Goal: Browse casually

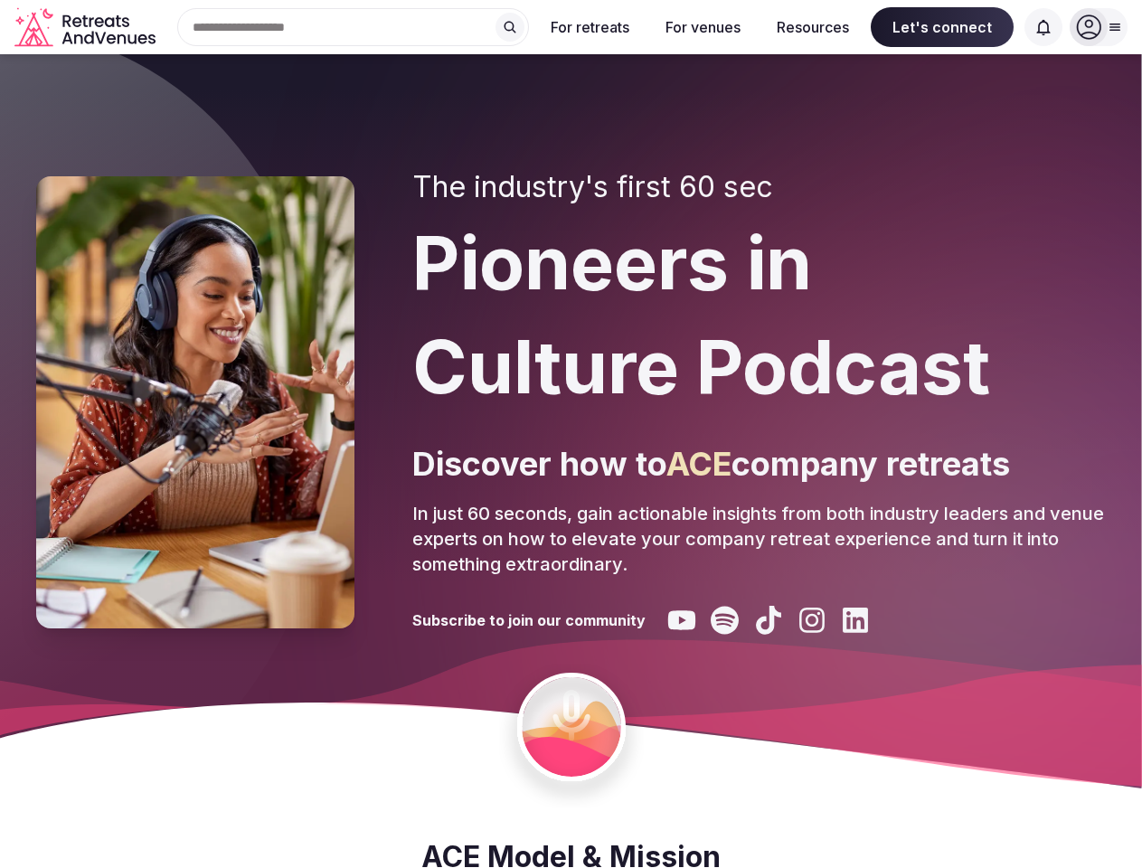
click at [571, 434] on div "The industry's first 60 sec Pioneers in Culture Podcast Discover how to ACE com…" at bounding box center [759, 402] width 694 height 465
click at [354, 27] on div "Search Popular Destinations [GEOGRAPHIC_DATA], [GEOGRAPHIC_DATA] [GEOGRAPHIC_DA…" at bounding box center [346, 27] width 366 height 38
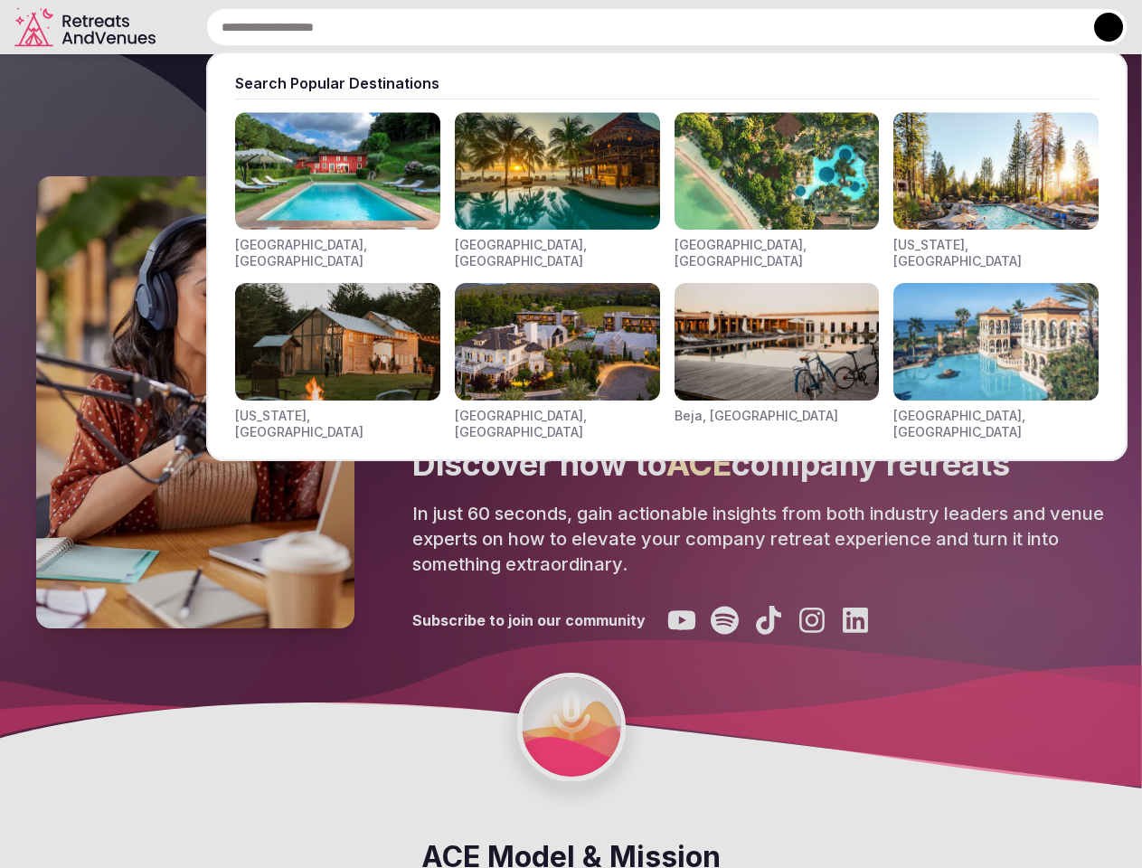
click at [510, 27] on input "text" at bounding box center [666, 27] width 921 height 38
click at [590, 27] on input "text" at bounding box center [666, 27] width 921 height 38
click at [703, 27] on input "text" at bounding box center [666, 27] width 921 height 38
click at [813, 27] on input "text" at bounding box center [666, 27] width 921 height 38
click at [942, 27] on input "text" at bounding box center [666, 27] width 921 height 38
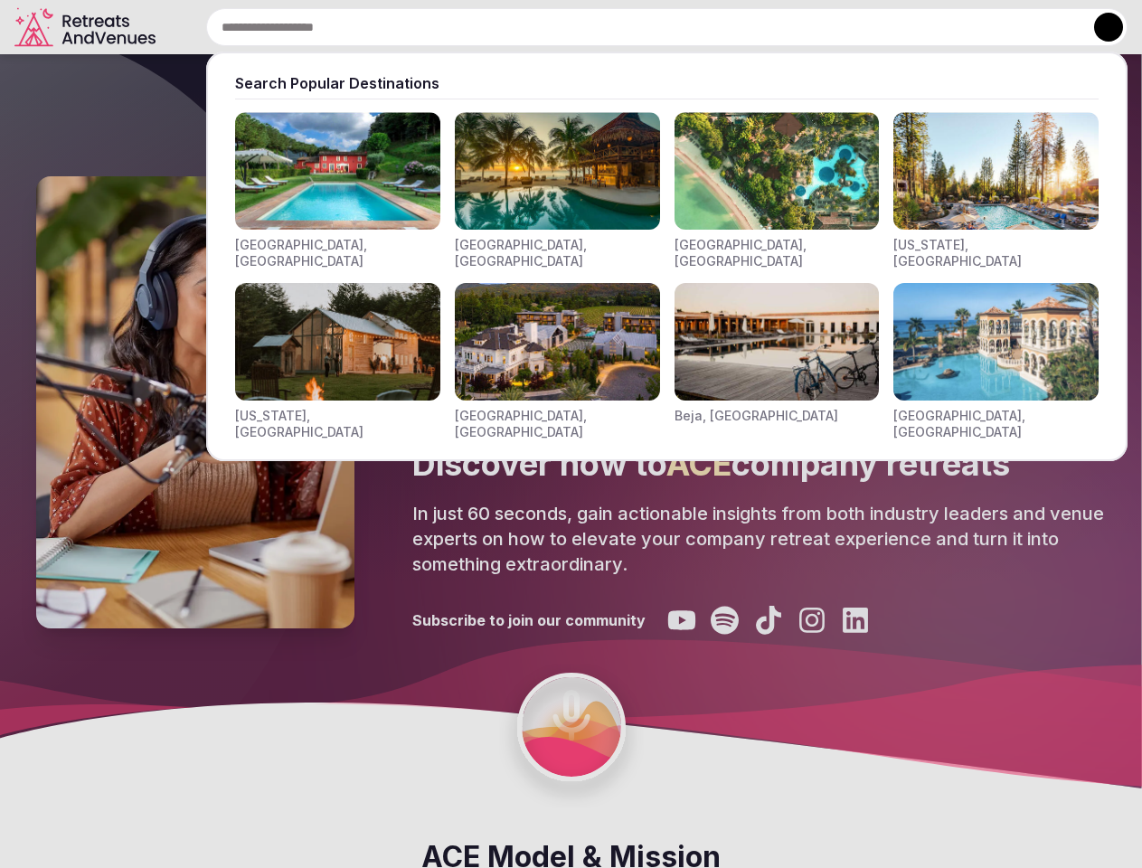
click at [1044, 27] on input "text" at bounding box center [666, 27] width 921 height 38
click at [1099, 27] on button at bounding box center [1108, 27] width 29 height 29
